Goal: Find specific page/section: Find specific page/section

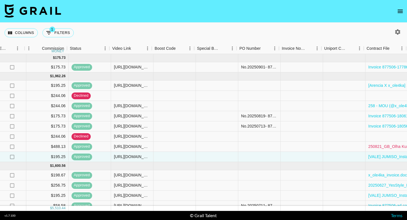
scroll to position [0, 444]
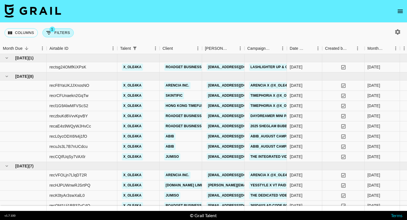
click at [64, 33] on button "1 Filters" at bounding box center [57, 32] width 31 height 9
select select "talentName"
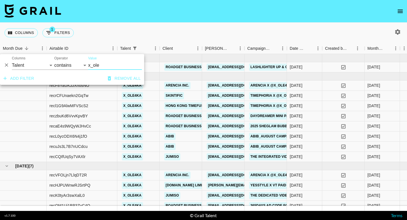
drag, startPoint x: 105, startPoint y: 69, endPoint x: 56, endPoint y: 59, distance: 50.5
click at [60, 59] on div "And Or Columns Grail Platform ID Airtable ID Talent Manager Client [PERSON_NAME…" at bounding box center [72, 63] width 144 height 18
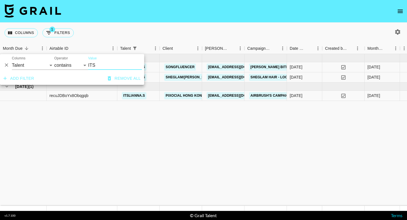
type input "ITS"
click at [150, 29] on div "Columns 1 Filters + Booking" at bounding box center [203, 33] width 407 height 20
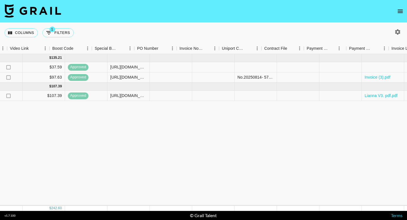
scroll to position [0, 595]
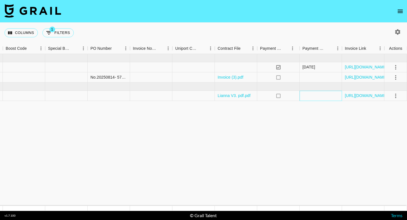
click at [315, 98] on div at bounding box center [321, 96] width 42 height 10
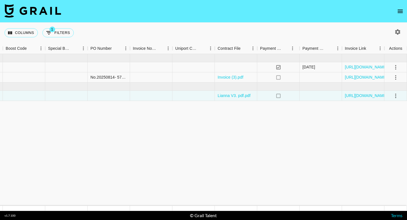
click at [357, 96] on link "[URL][DOMAIN_NAME]" at bounding box center [366, 96] width 43 height 6
